Goal: Information Seeking & Learning: Compare options

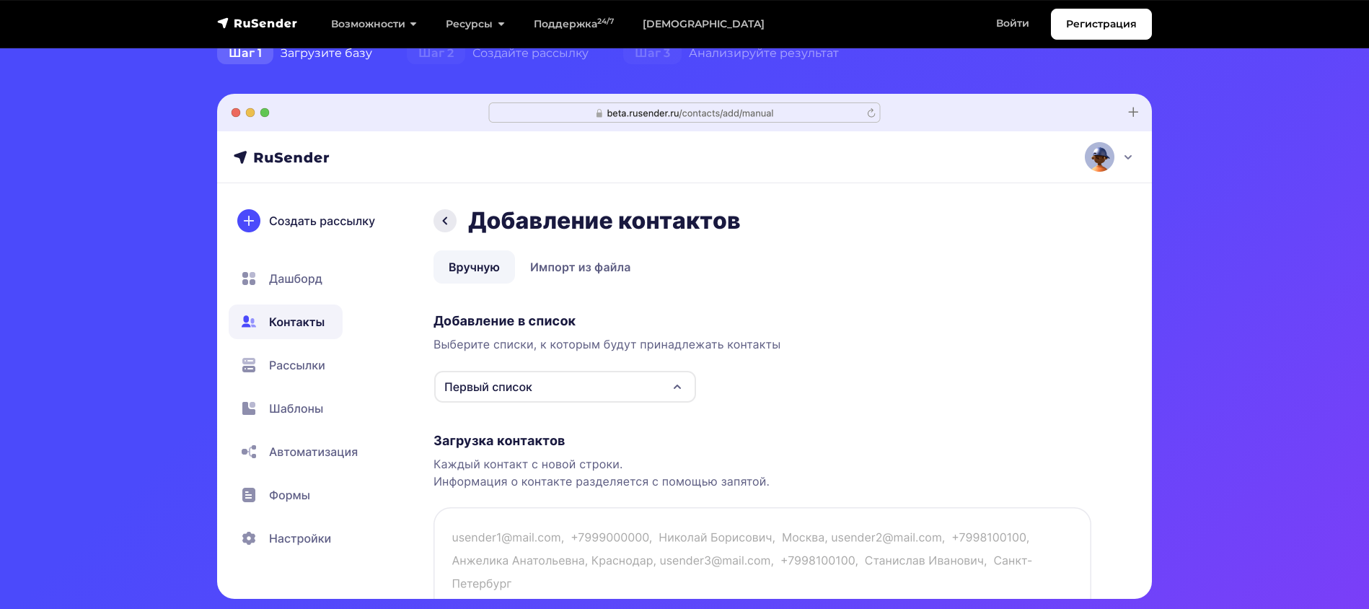
scroll to position [383, 0]
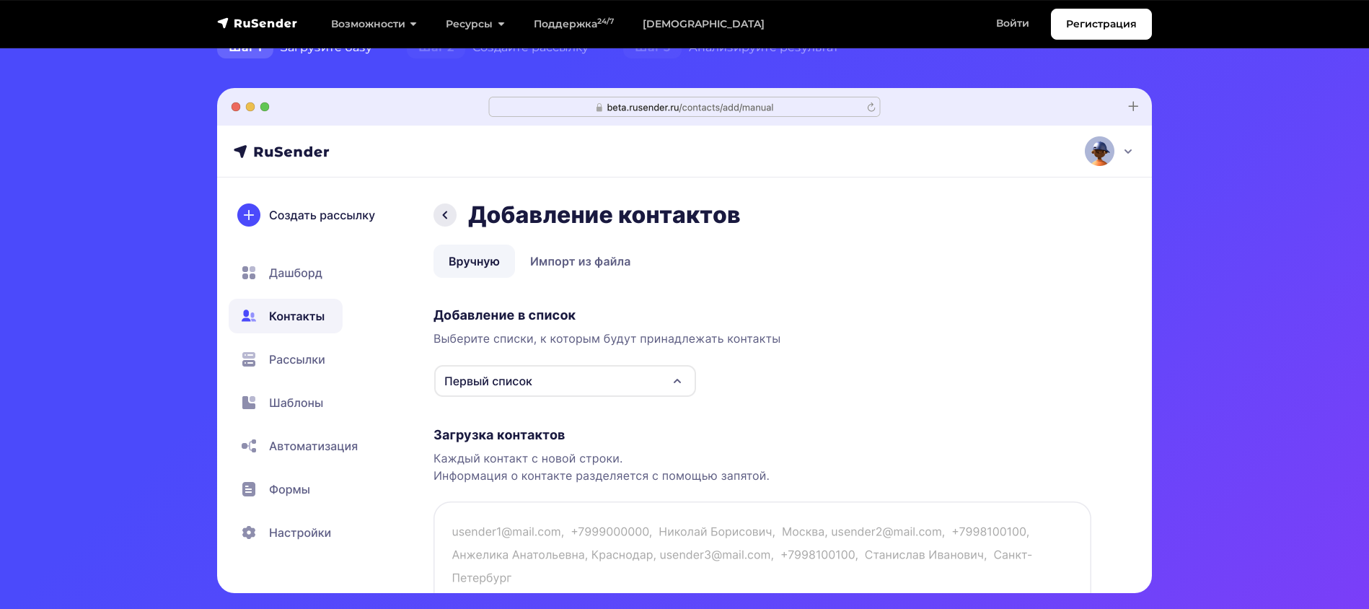
click at [288, 268] on img at bounding box center [684, 340] width 935 height 505
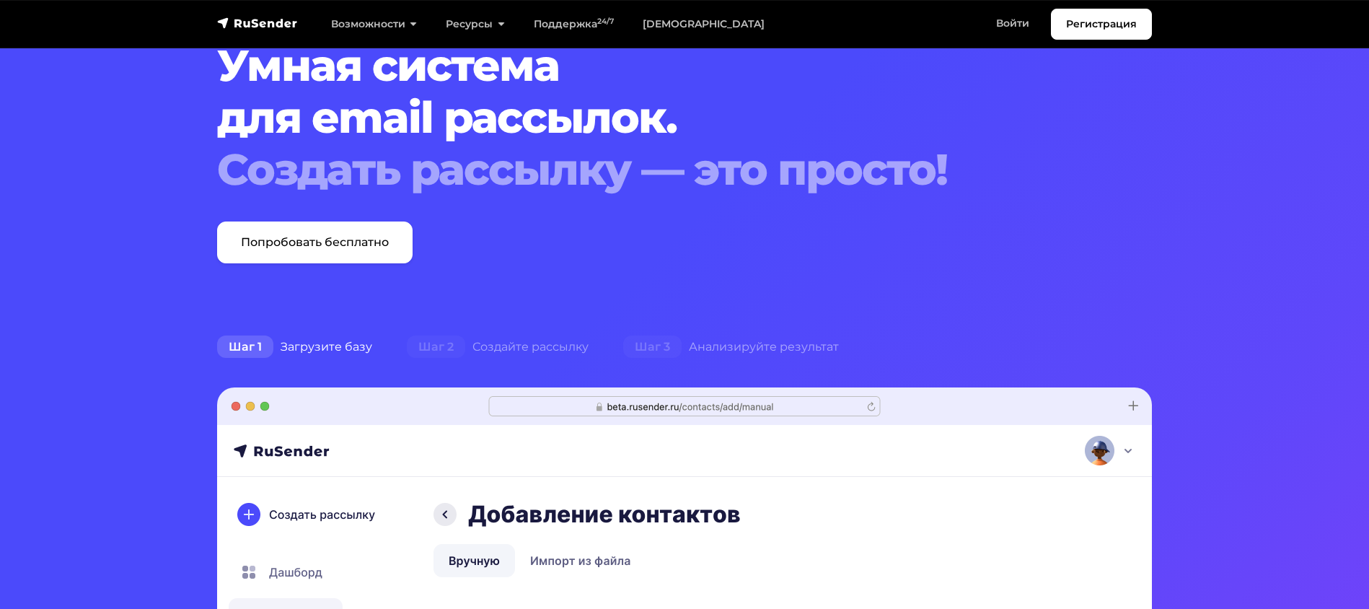
scroll to position [0, 0]
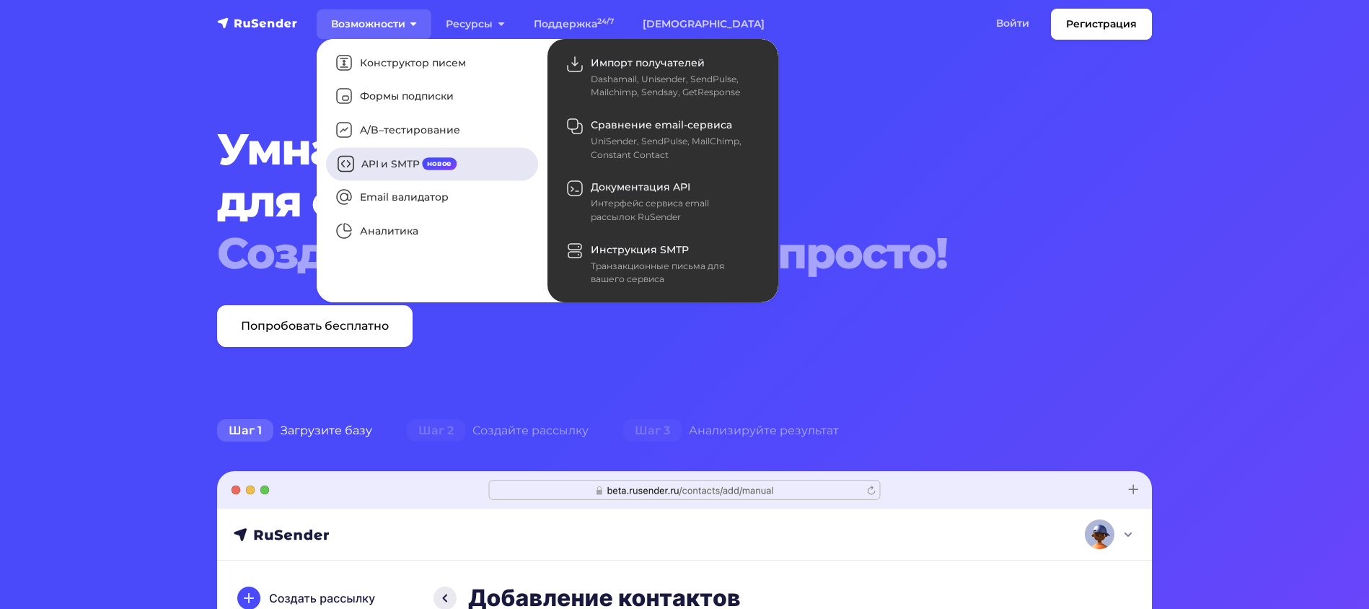
click at [410, 167] on link "API и SMTP новое" at bounding box center [432, 163] width 212 height 33
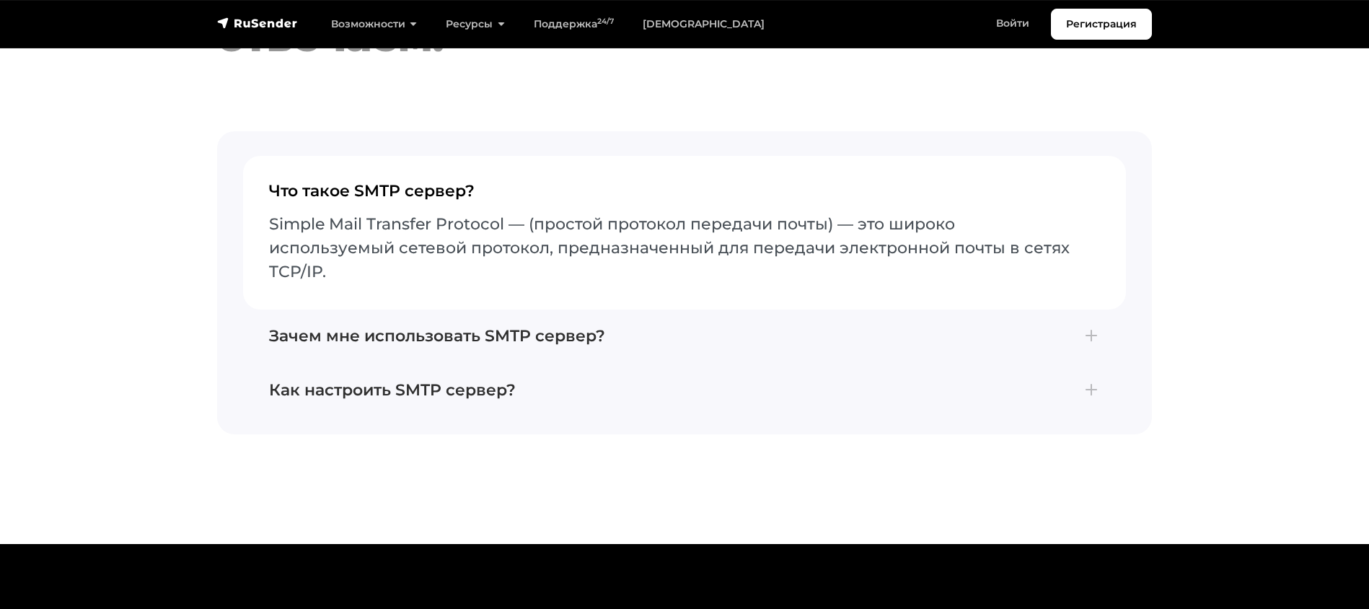
scroll to position [4744, 0]
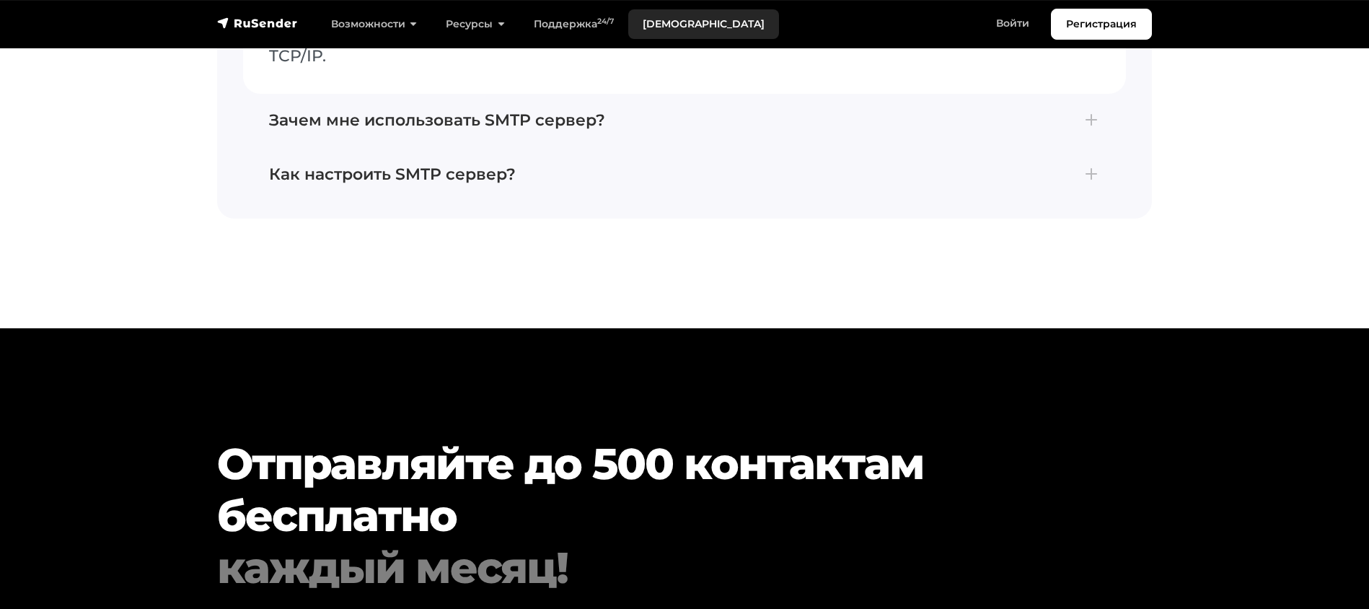
click at [670, 18] on link "[DEMOGRAPHIC_DATA]" at bounding box center [703, 24] width 151 height 30
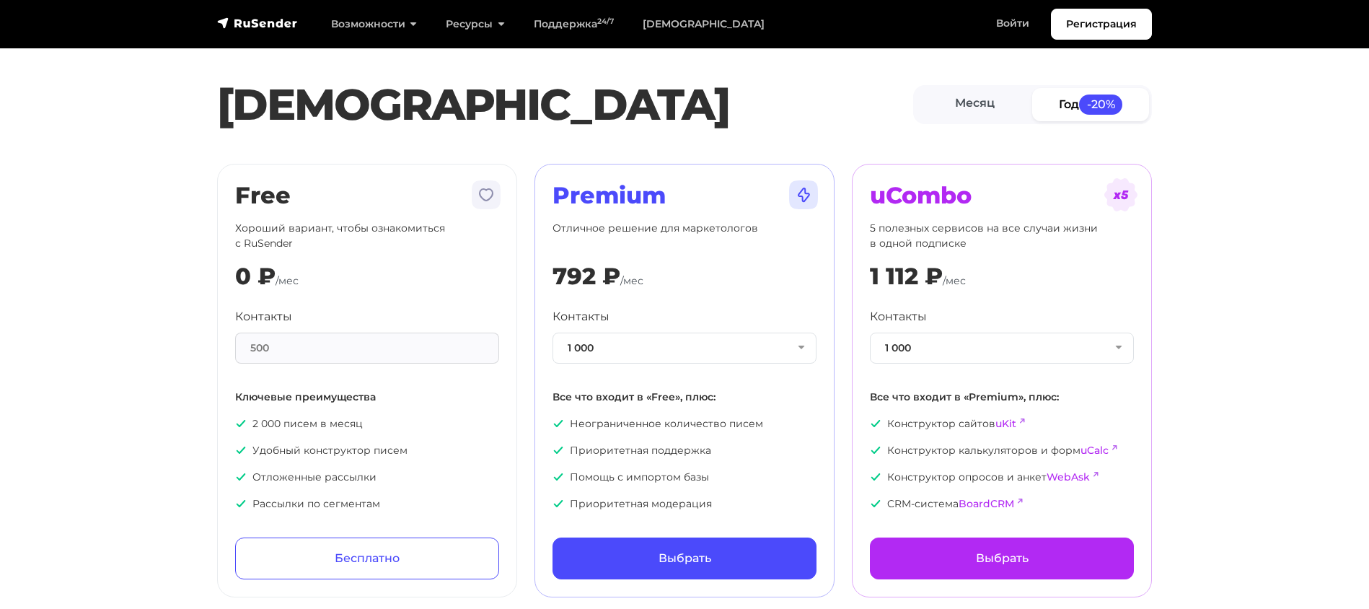
click at [729, 331] on div "Контакты 1 000 1 000 2 000 3 000 4 000 5 000 7 500 10 000 13 000 15 000 20 000 …" at bounding box center [685, 336] width 264 height 56
click at [734, 336] on button "1 000" at bounding box center [685, 348] width 264 height 31
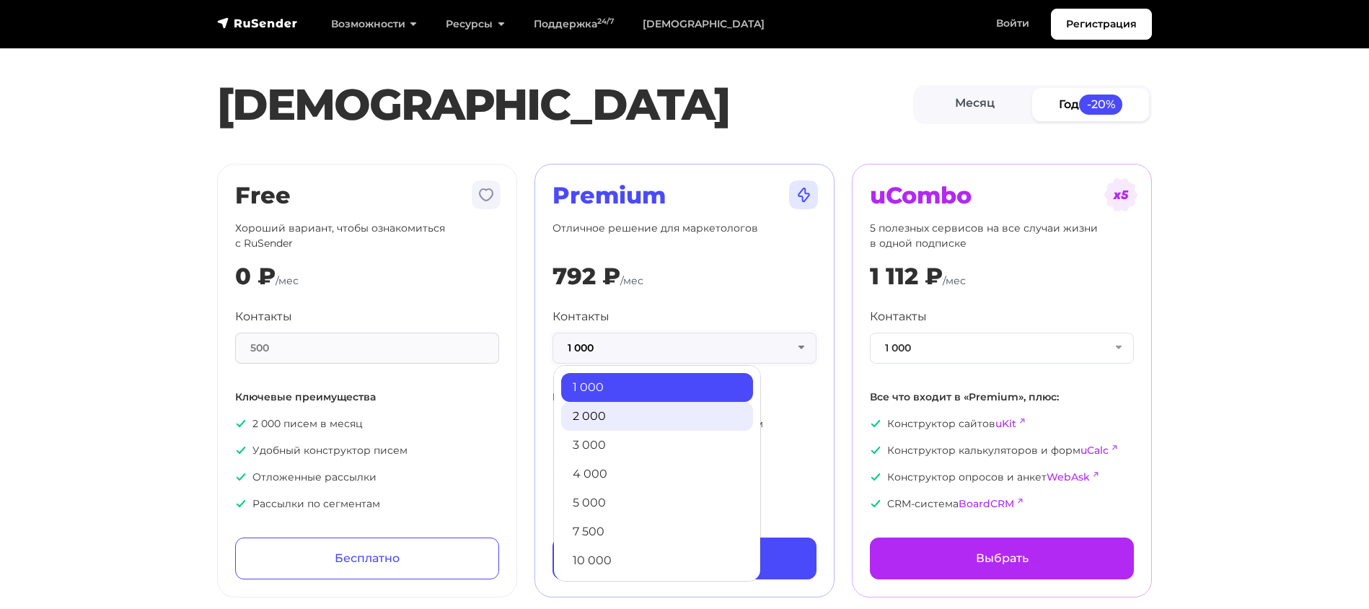
scroll to position [780, 0]
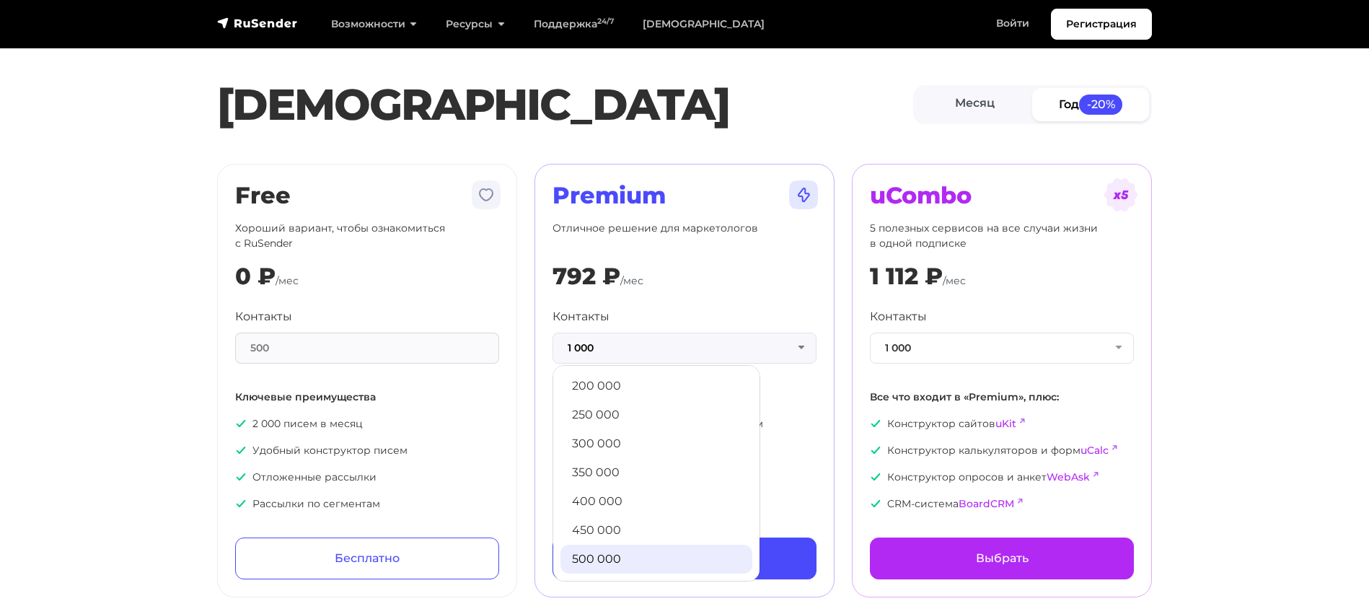
click at [681, 557] on link "500 000" at bounding box center [656, 559] width 192 height 29
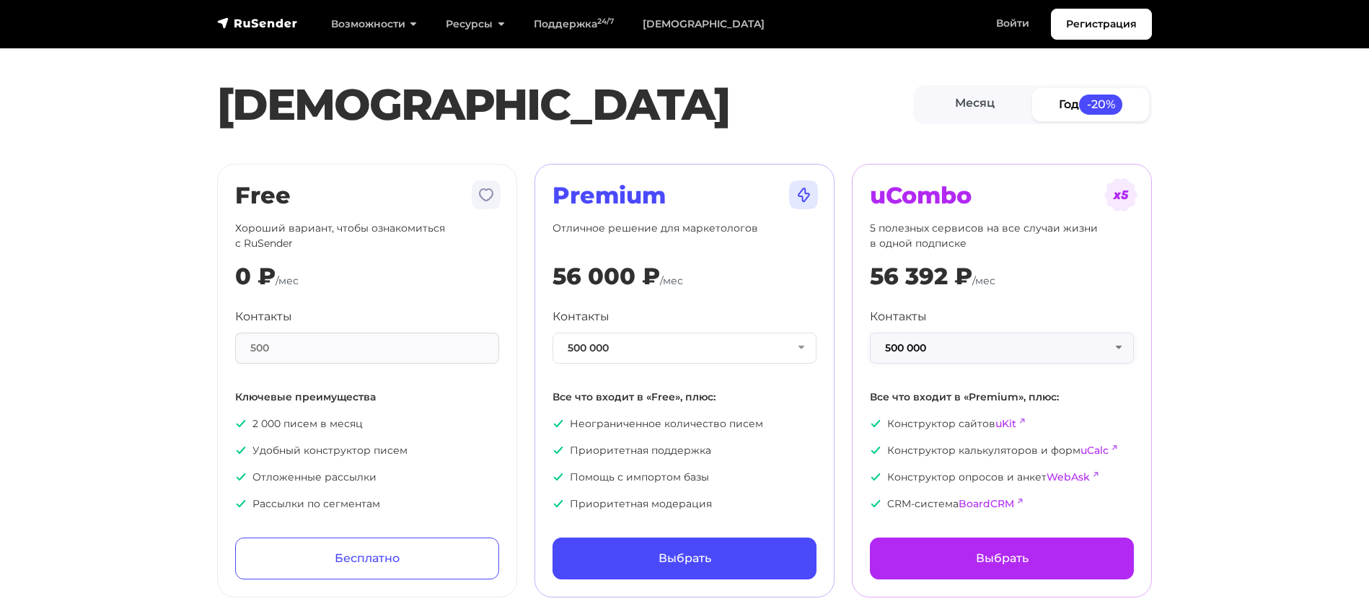
click at [893, 353] on button "500 000" at bounding box center [1002, 348] width 264 height 31
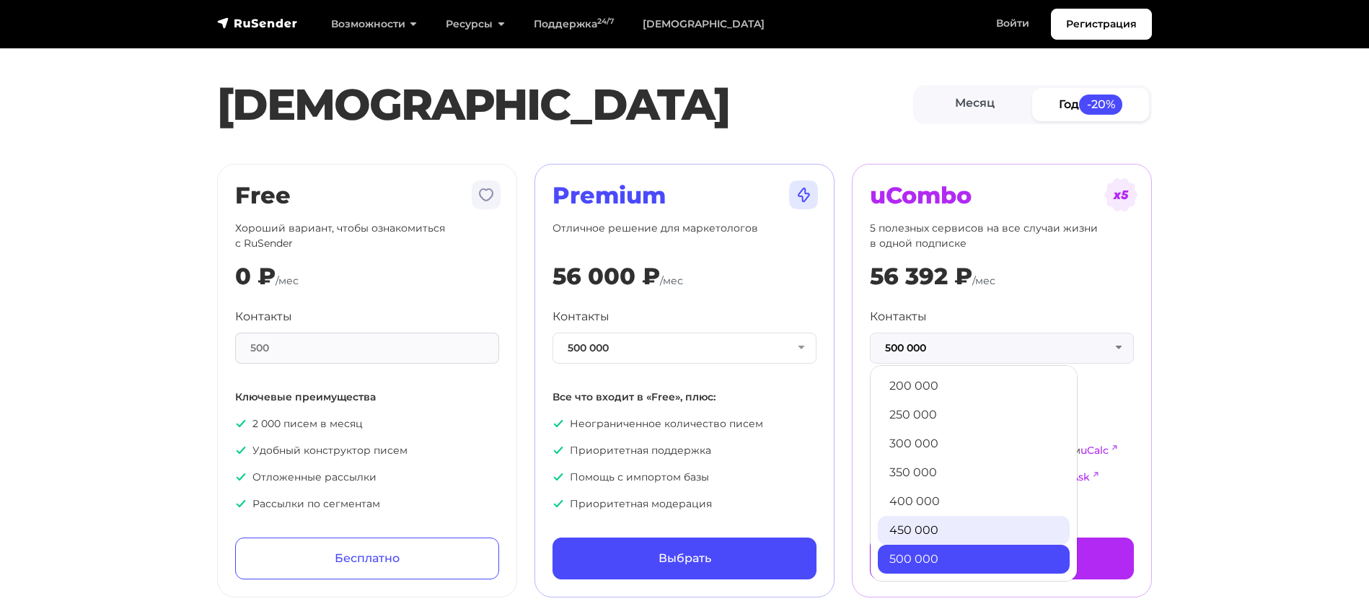
click at [950, 529] on link "450 000" at bounding box center [974, 530] width 192 height 29
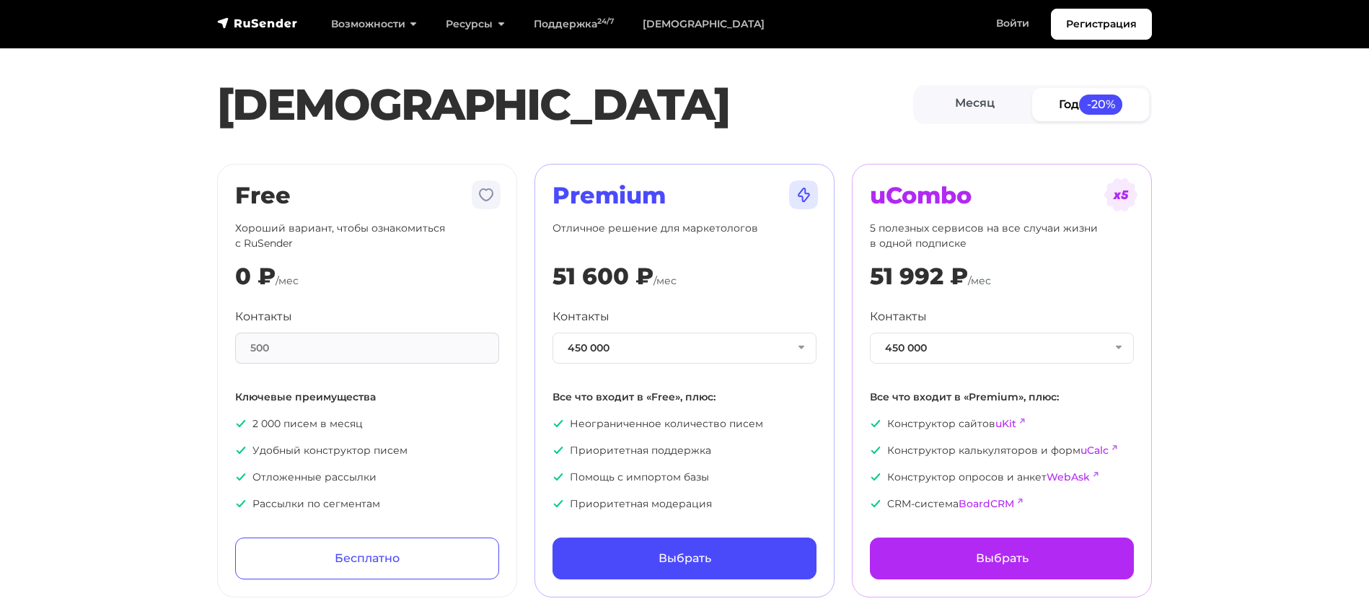
click at [1157, 308] on div "uCombo 5 полезных сервисов на все случаи жизни в одной подписке 51 992 ₽ /мес К…" at bounding box center [1001, 380] width 317 height 433
click at [696, 339] on button "450 000" at bounding box center [685, 348] width 264 height 31
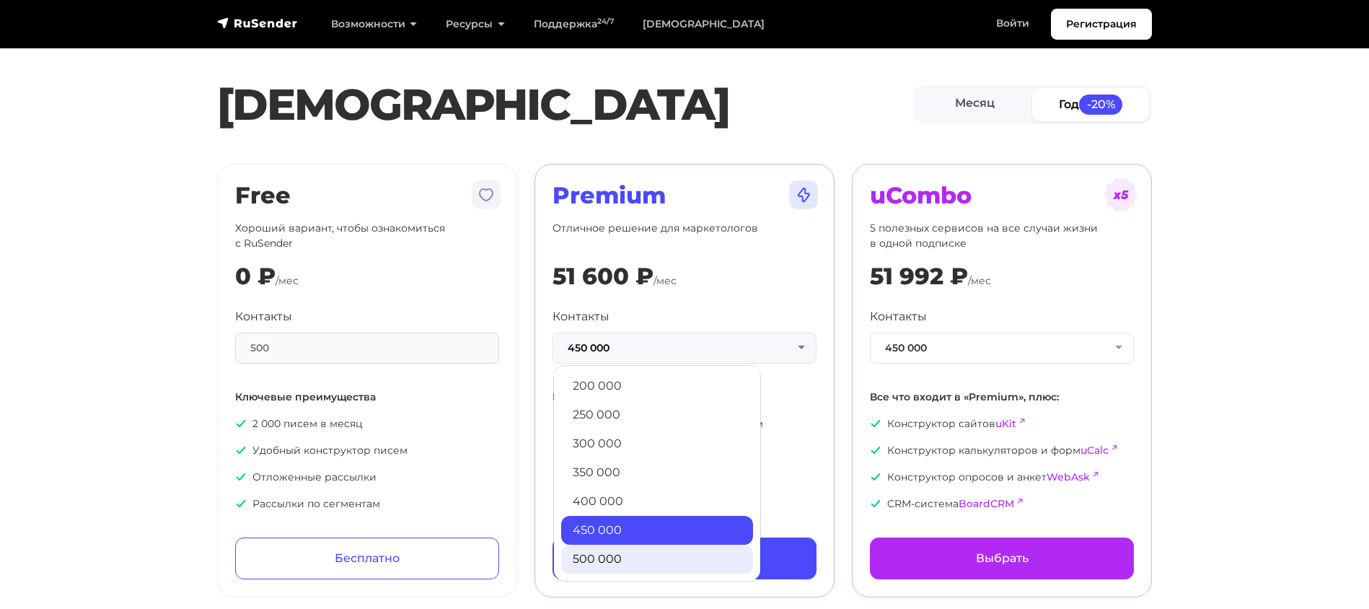
click at [673, 553] on link "500 000" at bounding box center [657, 559] width 192 height 29
